Goal: Information Seeking & Learning: Learn about a topic

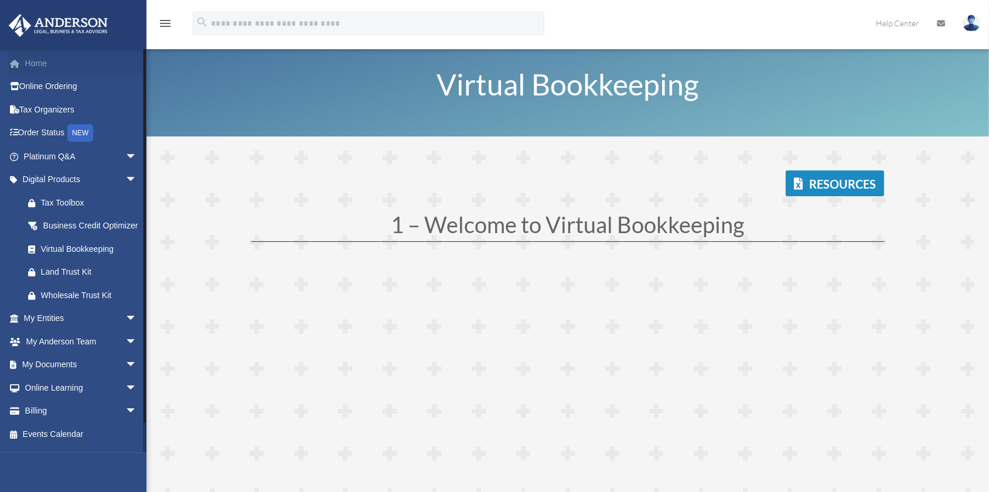
click at [45, 61] on link "Home" at bounding box center [81, 63] width 146 height 23
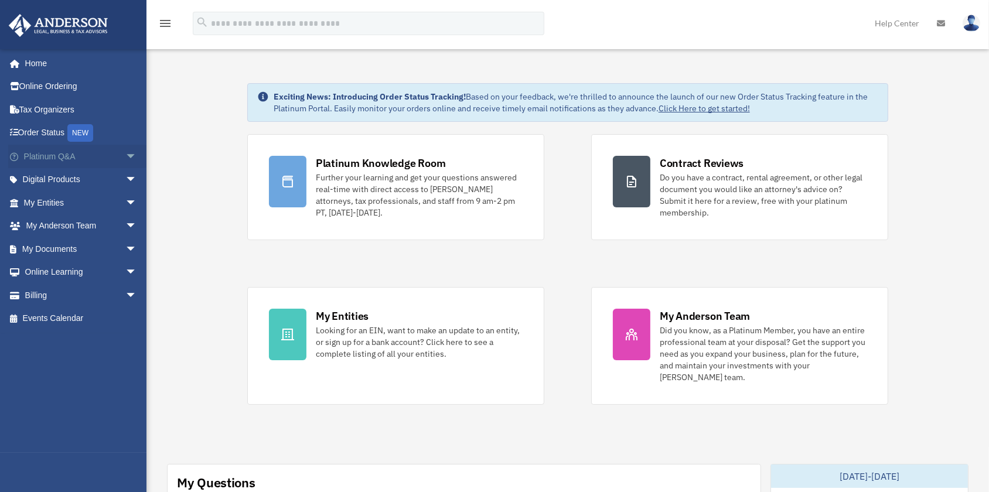
click at [125, 154] on span "arrow_drop_down" at bounding box center [136, 157] width 23 height 24
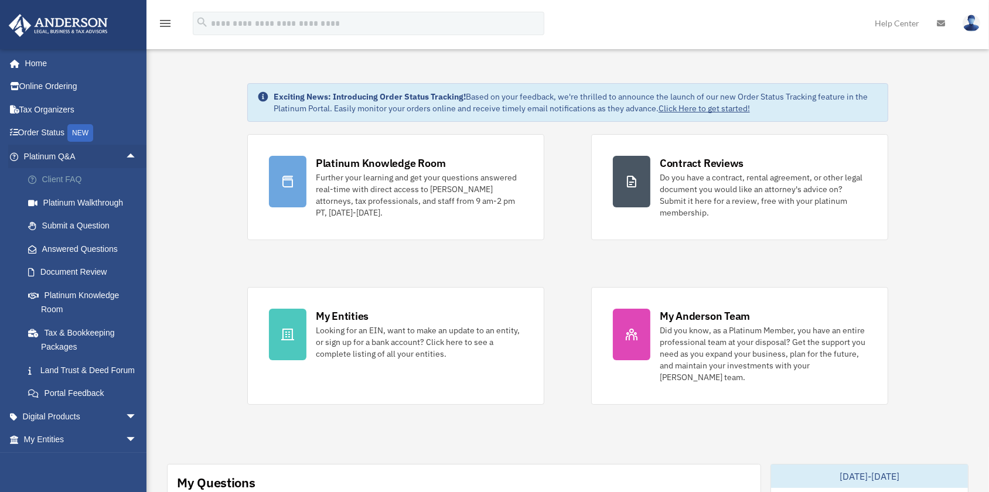
click at [76, 180] on link "Client FAQ" at bounding box center [85, 179] width 138 height 23
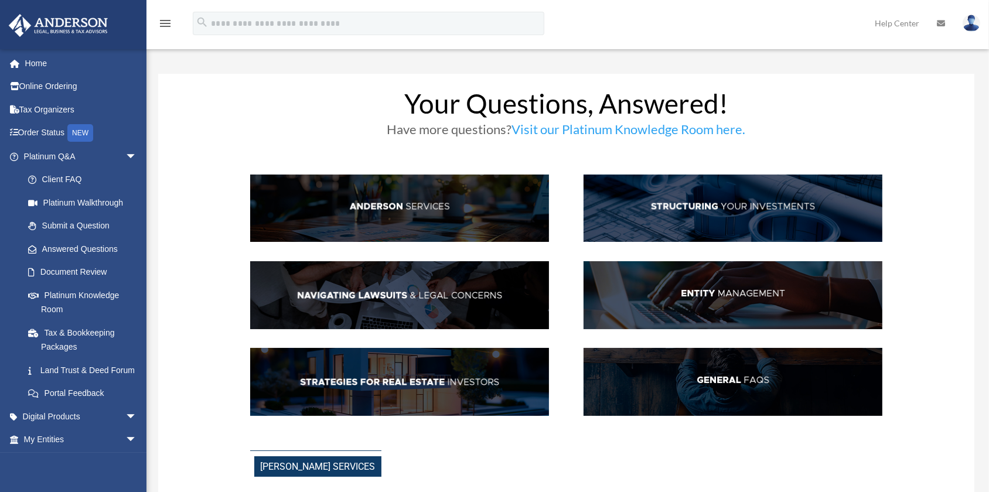
click at [370, 206] on img at bounding box center [399, 209] width 299 height 68
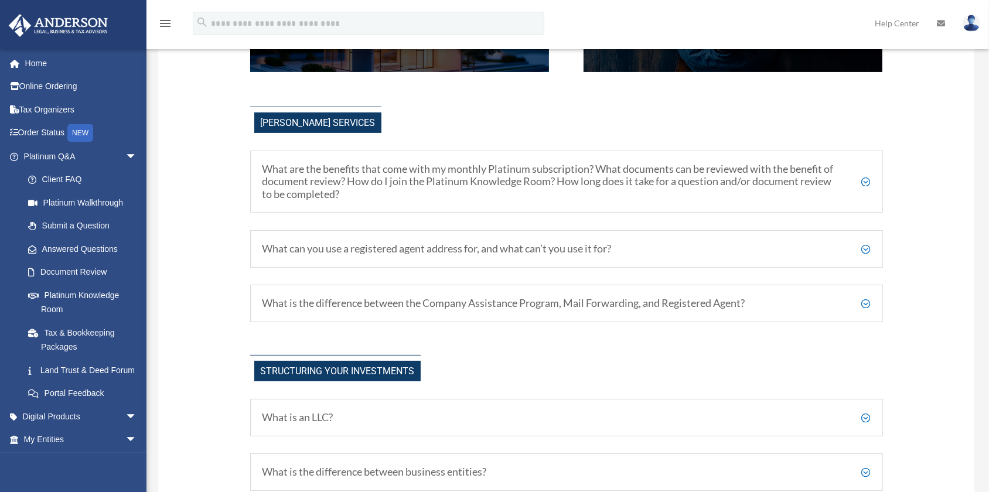
scroll to position [379, 0]
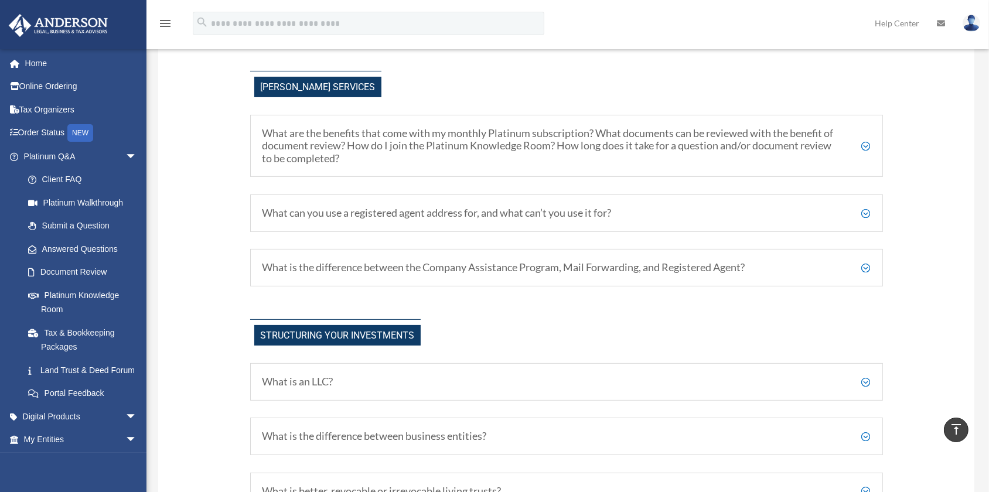
click at [867, 149] on h5 "What are the benefits that come with my monthly Platinum subscription? What doc…" at bounding box center [566, 146] width 608 height 38
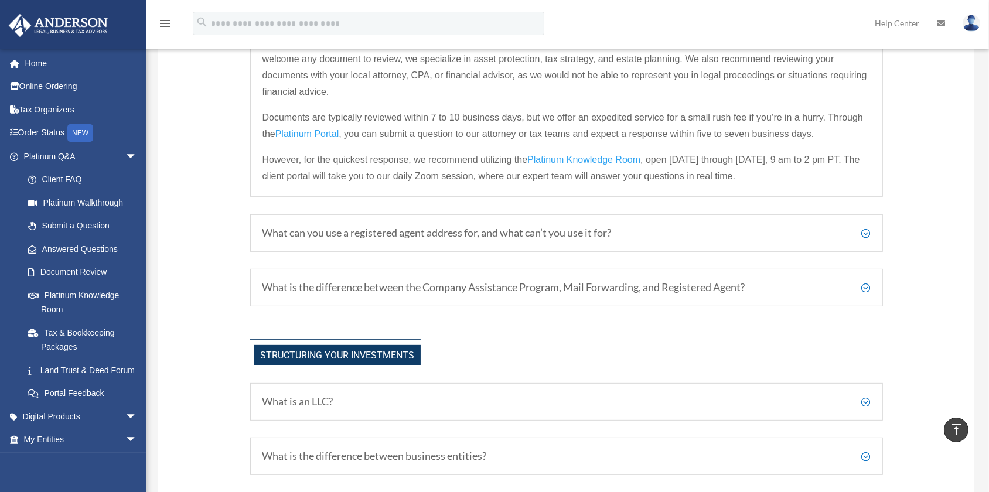
scroll to position [539, 0]
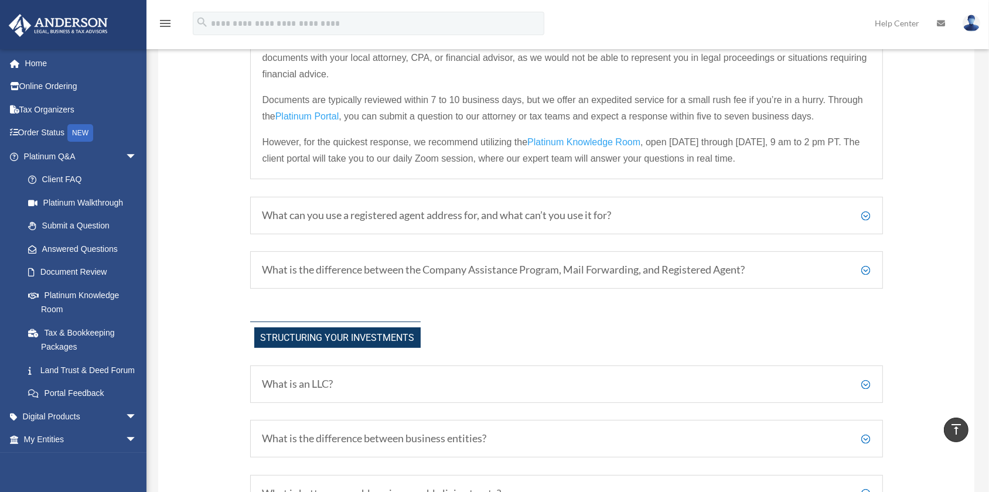
click at [866, 222] on h5 "What can you use a registered agent address for, and what can’t you use it for?" at bounding box center [566, 215] width 608 height 13
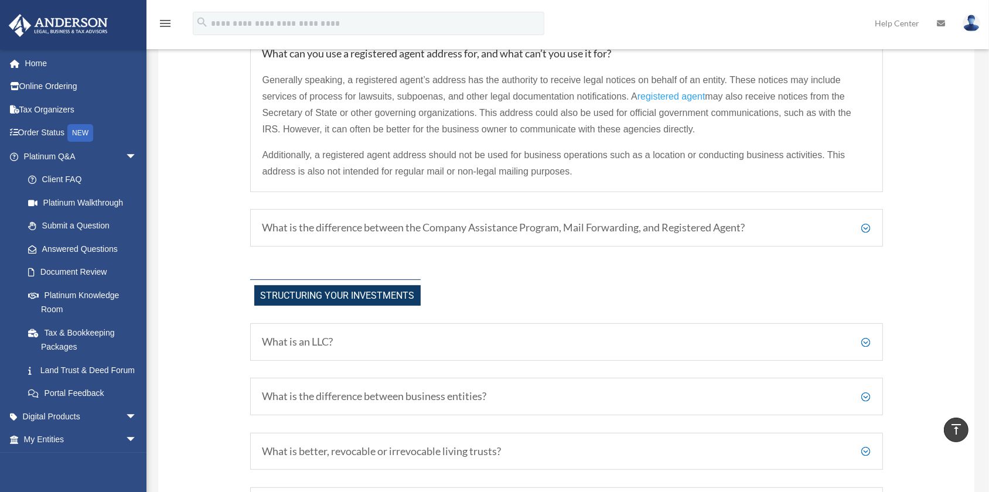
scroll to position [592, 0]
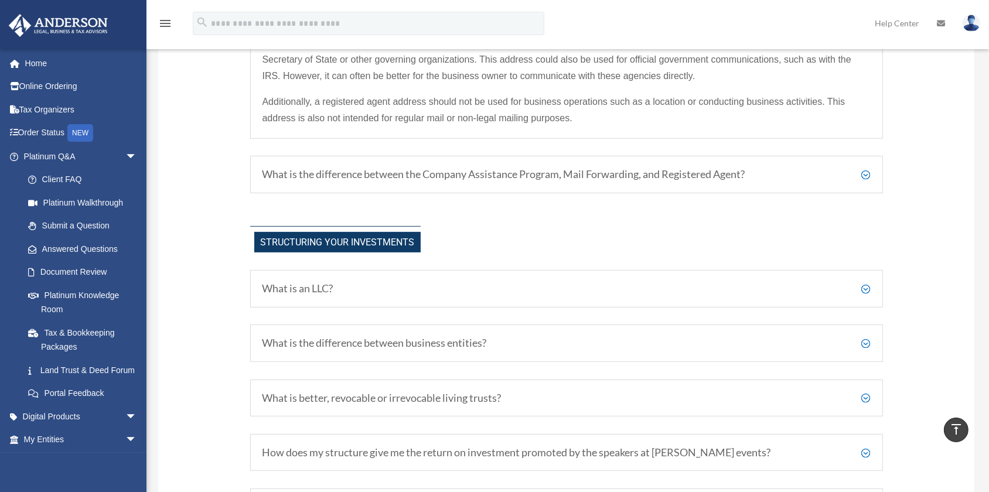
click at [865, 181] on h5 "What is the difference between the Company Assistance Program, Mail Forwarding,…" at bounding box center [566, 174] width 608 height 13
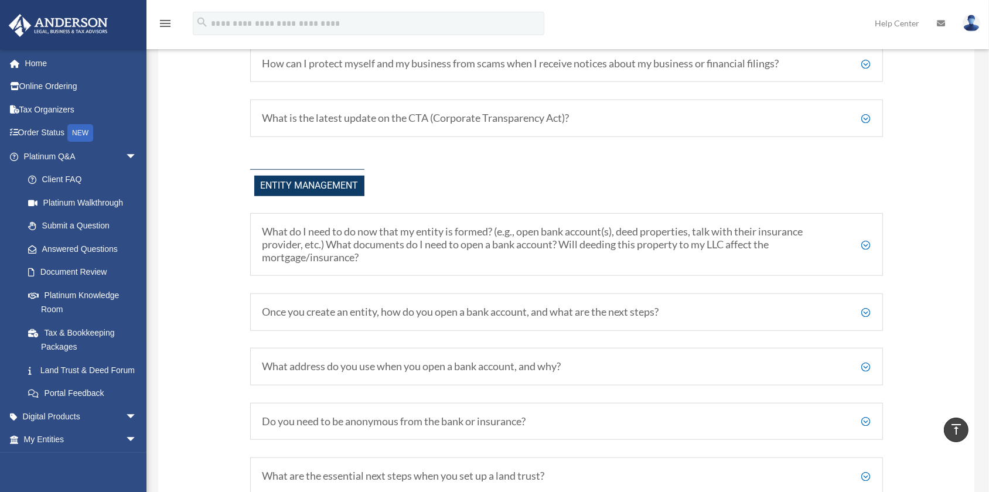
scroll to position [1497, 0]
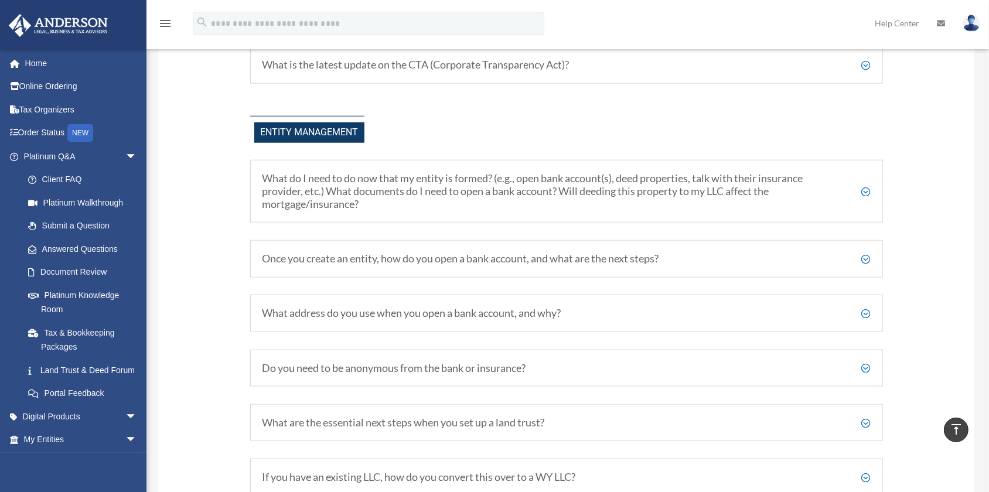
click at [860, 313] on h5 "What address do you use when you open a bank account, and why?" at bounding box center [566, 313] width 608 height 13
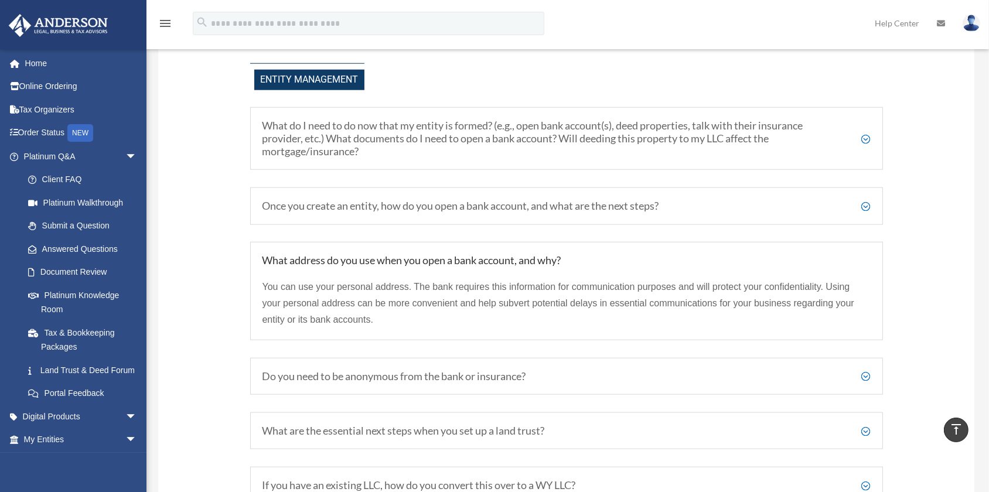
scroll to position [1551, 0]
click at [864, 374] on h5 "Do you need to be anonymous from the bank or insurance?" at bounding box center [566, 376] width 608 height 13
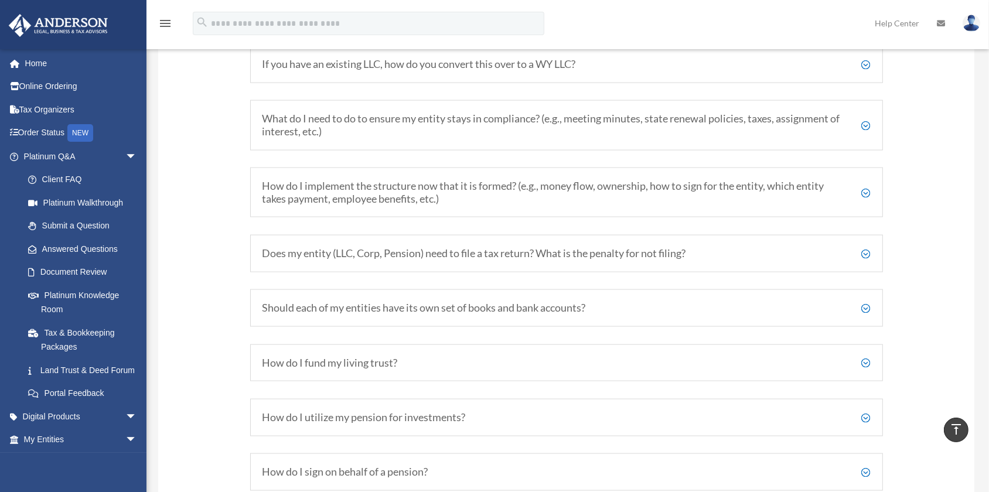
scroll to position [2030, 0]
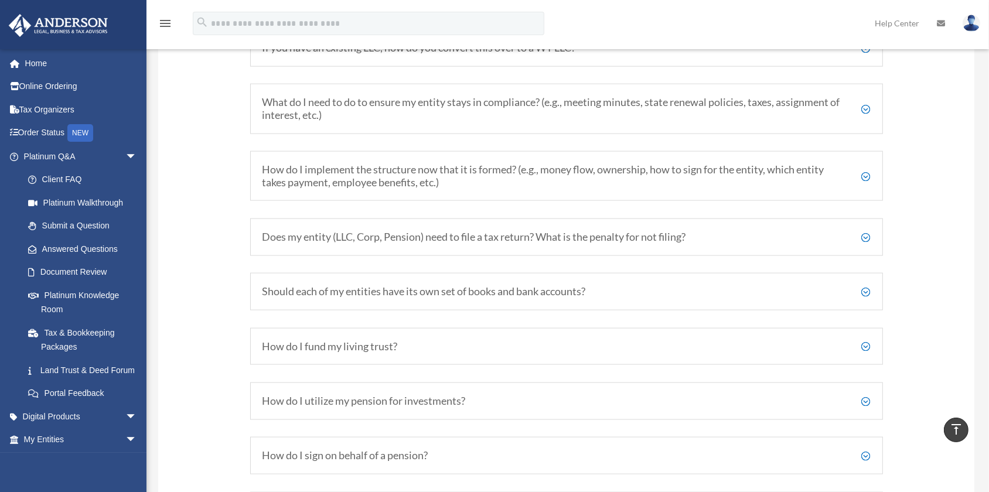
click at [869, 290] on h5 "Should each of my entities have its own set of books and bank accounts?" at bounding box center [566, 291] width 608 height 13
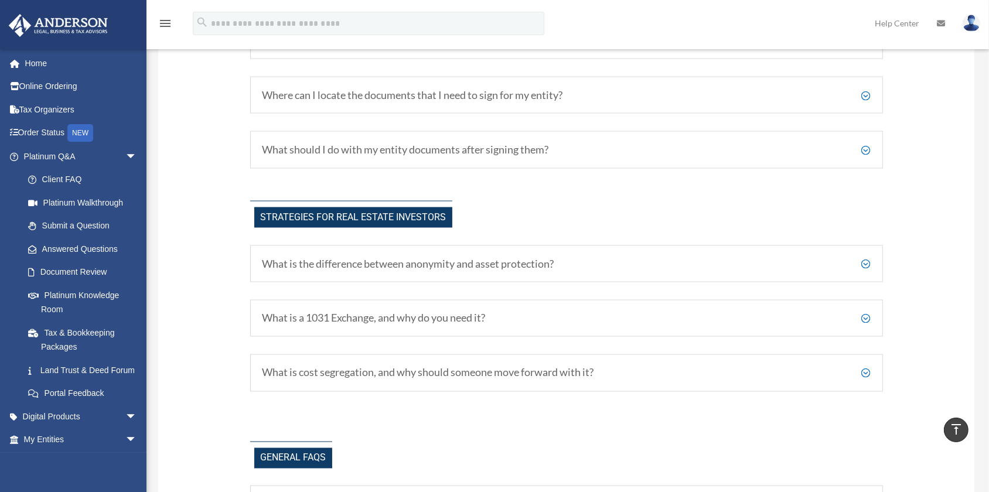
scroll to position [2460, 0]
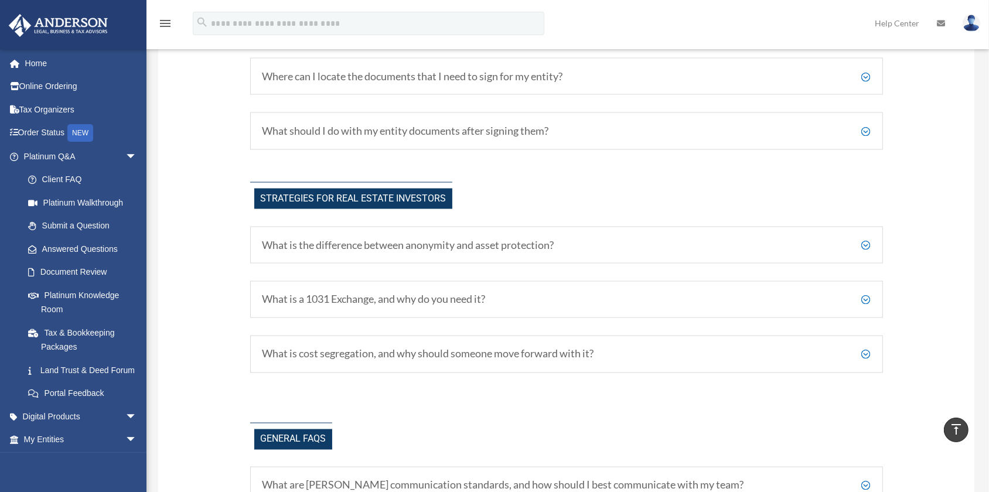
click at [490, 319] on div "What is a 1031 Exchange, and why do you need it? Essentially, a 1031 Exchange i…" at bounding box center [566, 299] width 632 height 37
click at [865, 306] on h5 "What is a 1031 Exchange, and why do you need it?" at bounding box center [566, 299] width 608 height 13
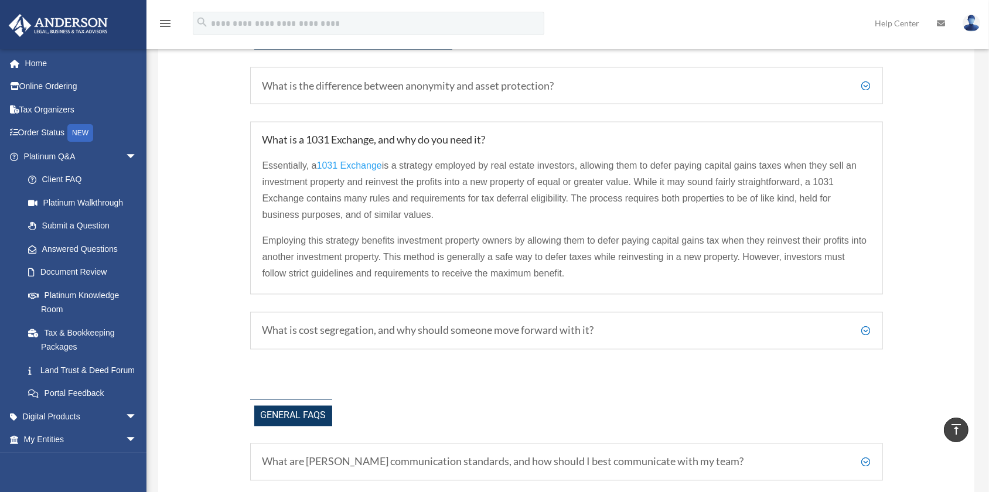
scroll to position [2672, 0]
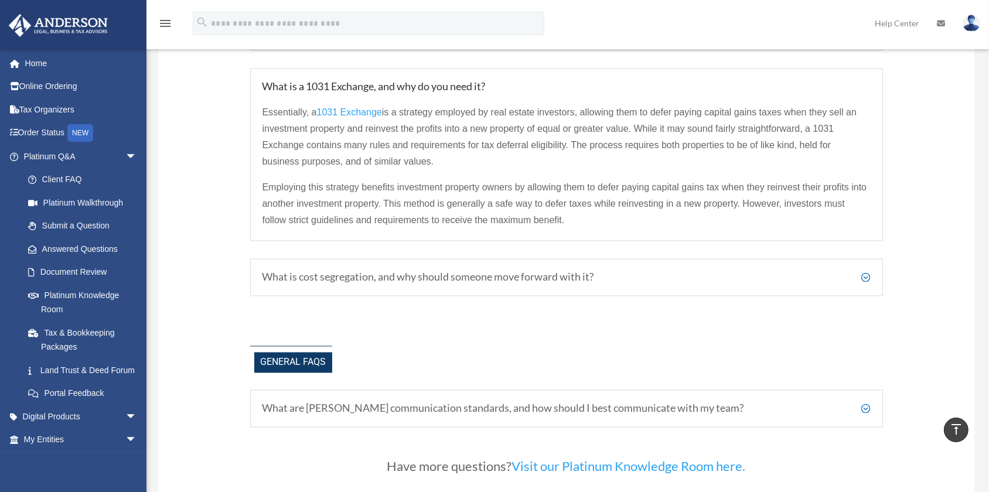
click at [861, 284] on h5 "What is cost segregation, and why should someone move forward with it?" at bounding box center [566, 277] width 608 height 13
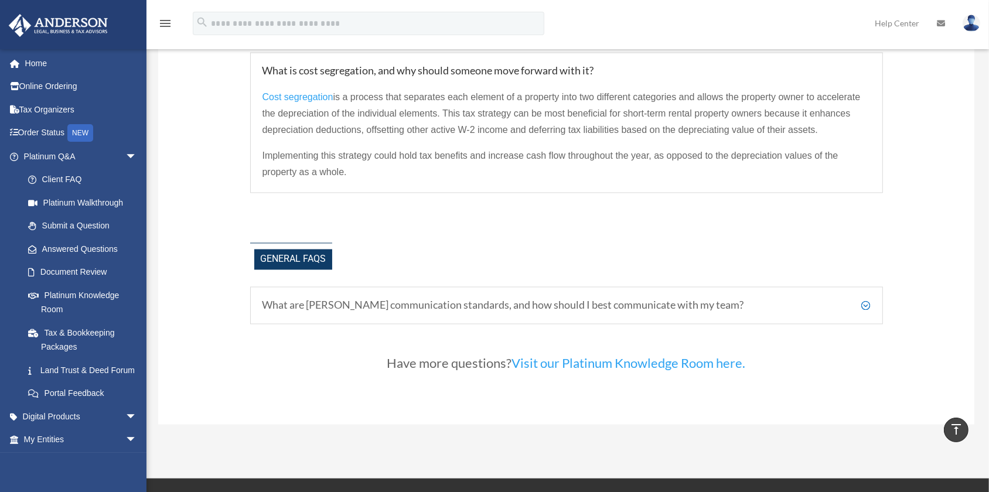
scroll to position [2726, 0]
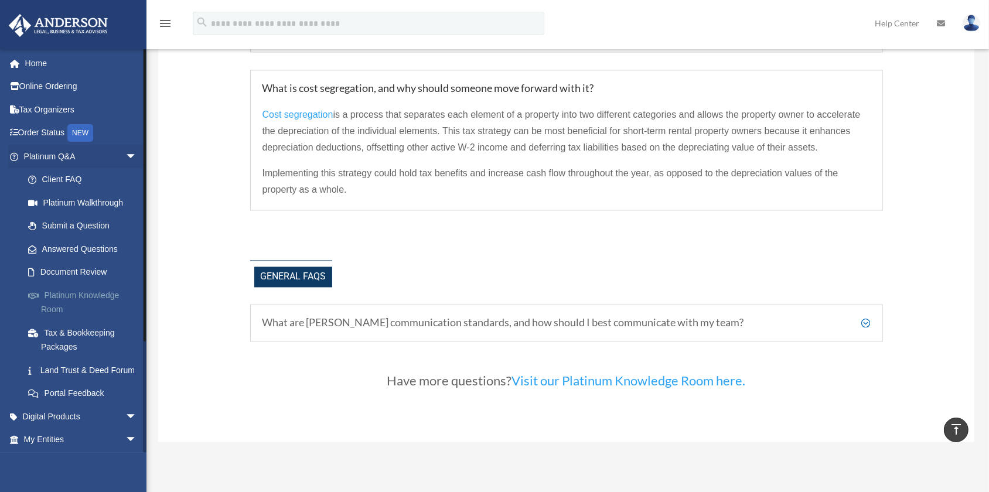
click at [65, 309] on link "Platinum Knowledge Room" at bounding box center [85, 301] width 138 height 37
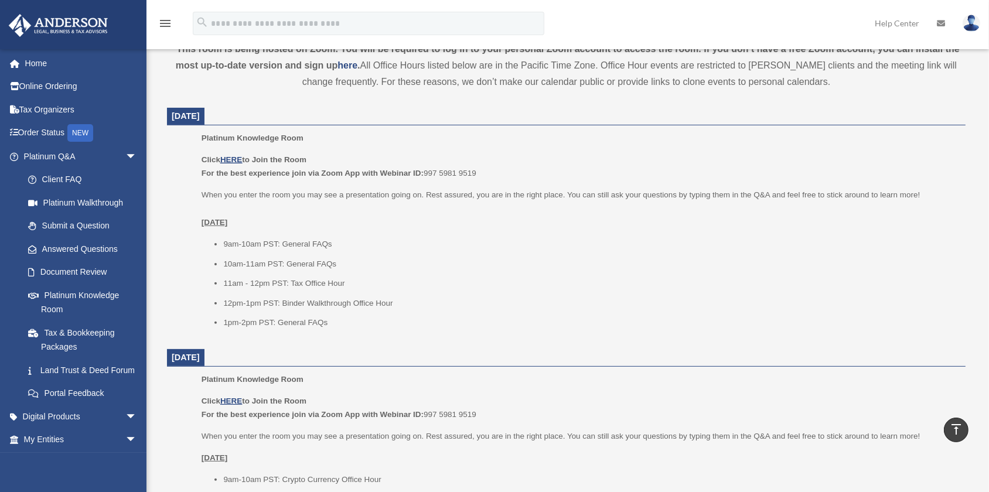
scroll to position [426, 0]
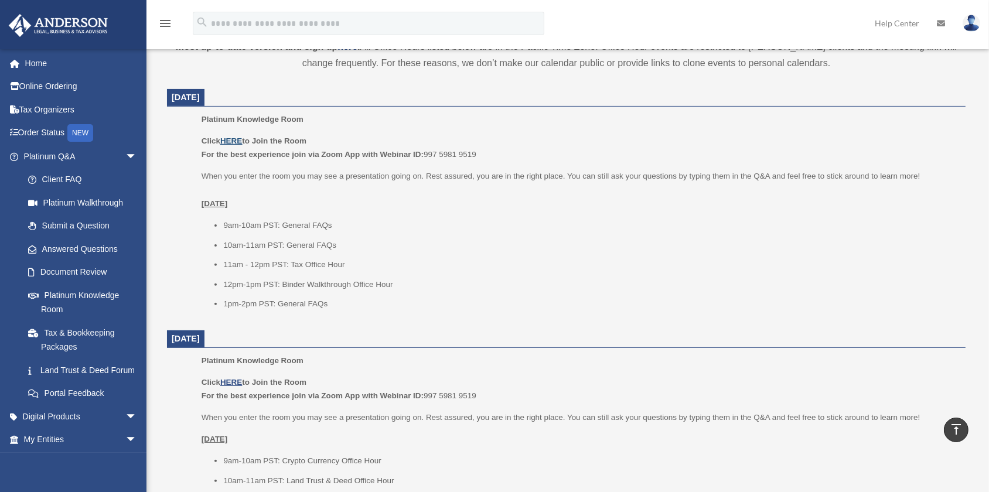
click at [241, 145] on u "HERE" at bounding box center [231, 140] width 22 height 9
